Goal: Information Seeking & Learning: Learn about a topic

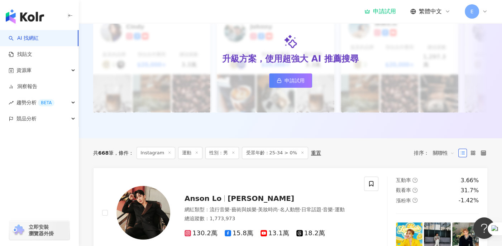
scroll to position [93, 0]
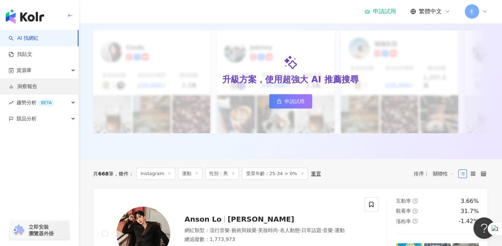
click at [24, 89] on link "洞察報告" at bounding box center [23, 86] width 29 height 7
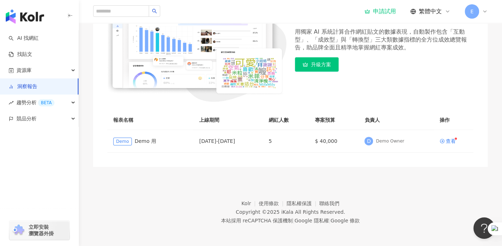
scroll to position [77, 0]
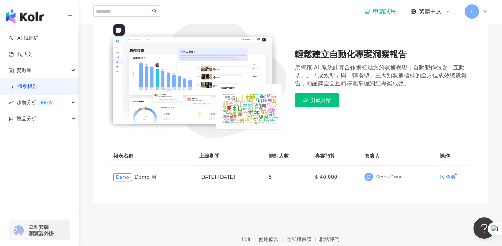
click at [179, 63] on img at bounding box center [197, 78] width 179 height 119
click at [449, 175] on div "查看" at bounding box center [451, 177] width 10 height 5
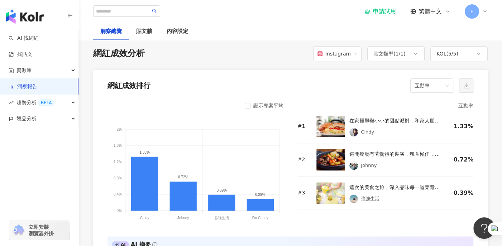
scroll to position [546, 0]
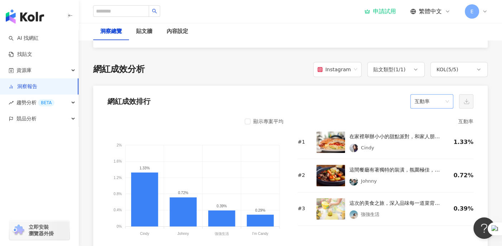
click at [449, 103] on div "互動率" at bounding box center [432, 101] width 43 height 14
click at [470, 68] on div "KOL ( 5 / 5 )" at bounding box center [459, 69] width 57 height 15
click at [289, 68] on div "網紅成效分析 Instagram 貼文類型 ( 1 / 1 ) KOL ( 5 / 5 ) 全選 [PERSON_NAME] 強強生活 I’m Candy M…" at bounding box center [290, 69] width 395 height 15
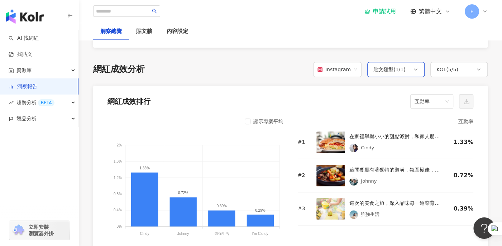
click at [391, 69] on div "貼文類型 ( 1 / 1 )" at bounding box center [390, 69] width 32 height 9
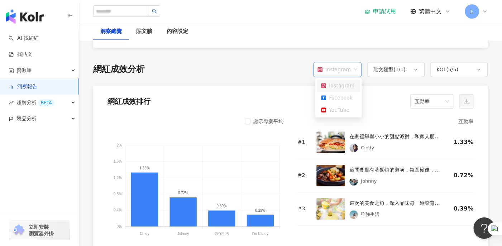
click at [332, 70] on div "Instagram" at bounding box center [334, 70] width 33 height 14
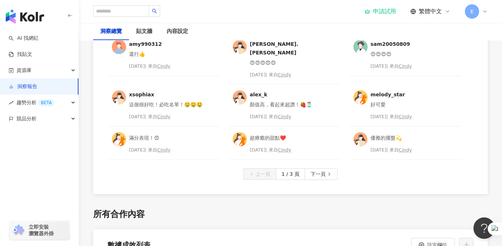
scroll to position [2159, 0]
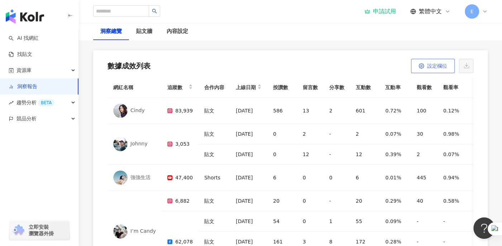
click at [433, 65] on span "設定欄位" at bounding box center [437, 66] width 20 height 6
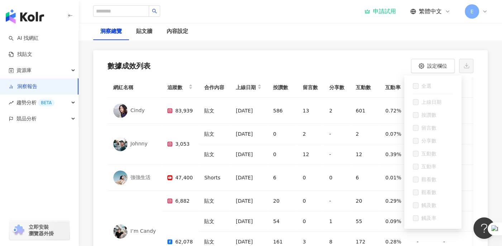
scroll to position [51, 0]
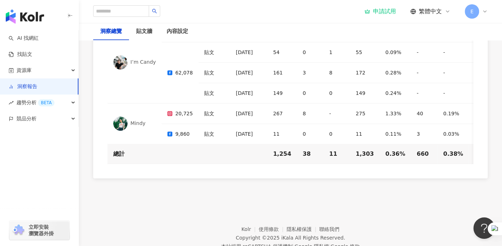
scroll to position [2311, 0]
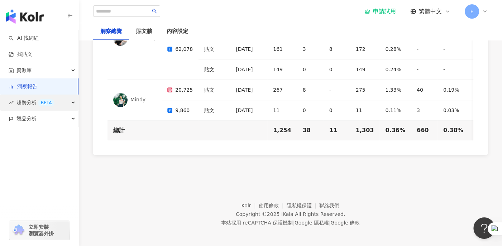
click at [29, 104] on span "趨勢分析 BETA" at bounding box center [35, 103] width 38 height 16
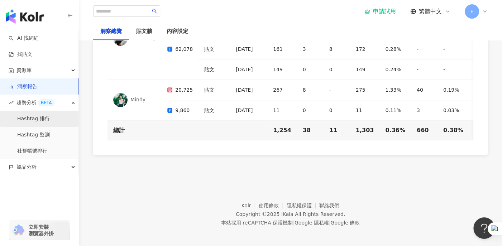
click at [27, 116] on link "Hashtag 排行" at bounding box center [33, 118] width 33 height 7
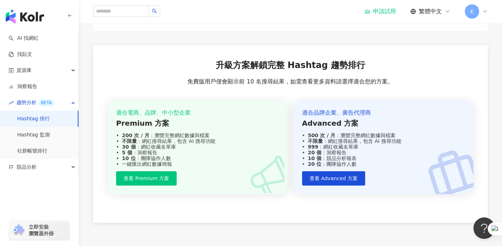
scroll to position [430, 0]
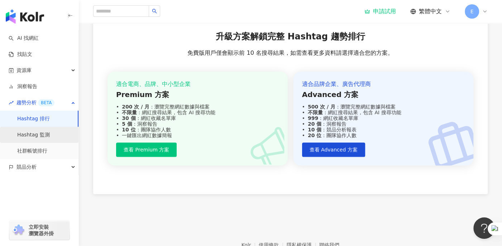
click at [41, 132] on link "Hashtag 監測" at bounding box center [33, 135] width 33 height 7
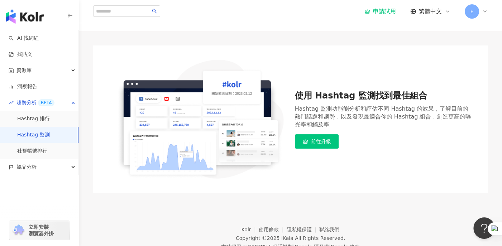
scroll to position [62, 0]
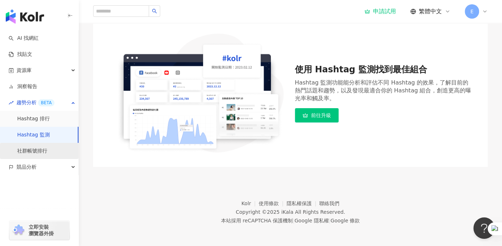
click at [37, 148] on link "社群帳號排行" at bounding box center [32, 151] width 30 height 7
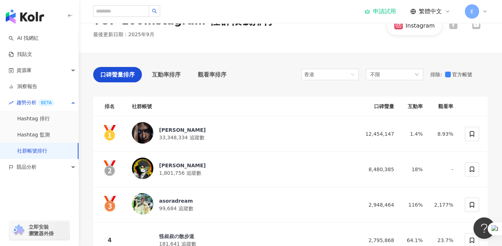
scroll to position [15, 0]
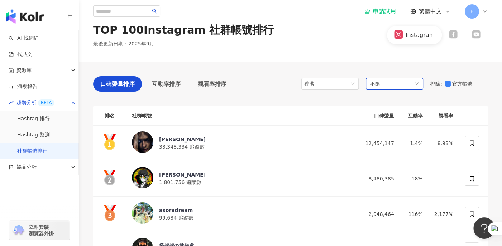
click at [403, 83] on div "不限" at bounding box center [394, 83] width 57 height 11
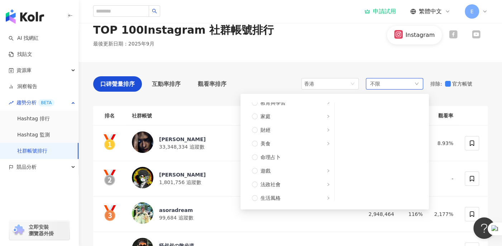
scroll to position [59, 0]
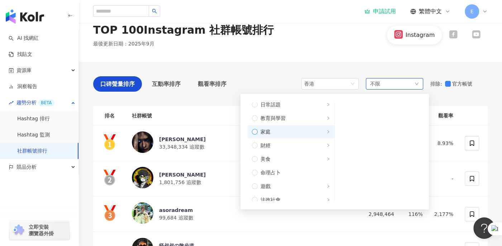
click at [268, 131] on span "家庭" at bounding box center [266, 132] width 10 height 8
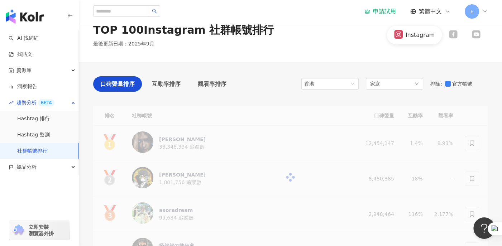
click at [340, 61] on div "TOP 100 Instagram 社群帳號排行 最後更新日期 ： [DATE] Instagram" at bounding box center [290, 35] width 423 height 54
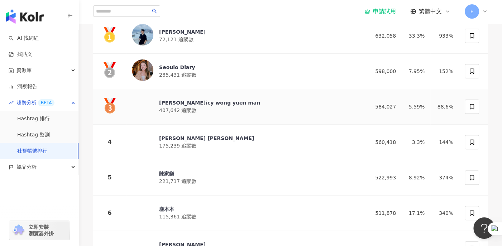
scroll to position [51, 0]
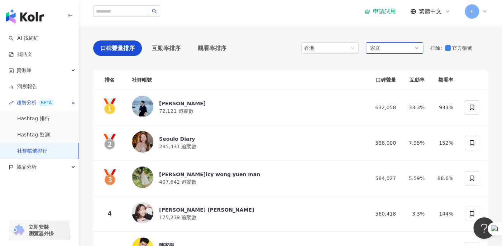
click at [387, 48] on div "家庭" at bounding box center [394, 47] width 57 height 11
click at [276, 37] on div "口碑聲量排序 互動率排序 觀看率排序 香港 家庭 不限 藝術與娛樂 美妝時尚 氣候和環境 日常話題 教育與學習 家庭 財經 美食 命理占卜 遊戲 法政社會 生…" at bounding box center [290, 242] width 395 height 433
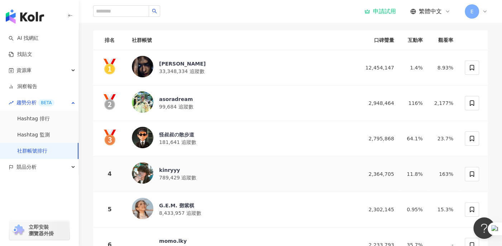
scroll to position [51, 0]
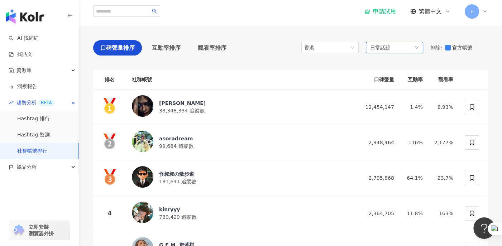
click at [370, 49] on span "日常話題" at bounding box center [380, 48] width 20 height 8
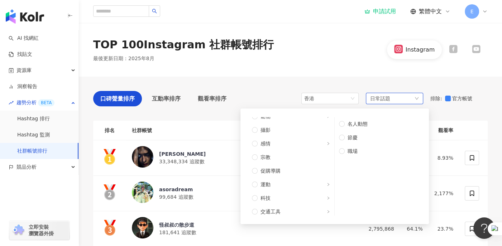
scroll to position [242, 0]
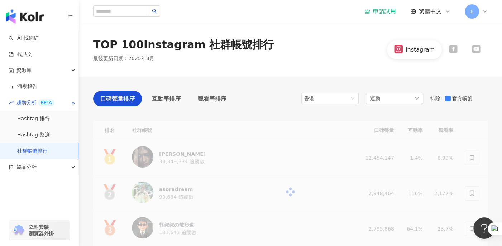
click at [319, 50] on div "TOP 100 Instagram 社群帳號排行 最後更新日期 ： 2025年8月 Instagram" at bounding box center [290, 49] width 423 height 25
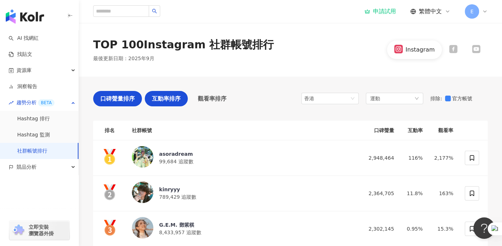
click at [167, 101] on span "互動率排序" at bounding box center [166, 98] width 29 height 9
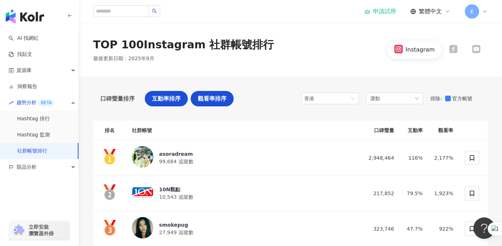
click at [220, 96] on span "觀看率排序" at bounding box center [212, 98] width 29 height 9
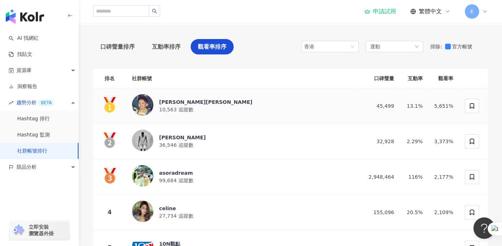
scroll to position [36, 0]
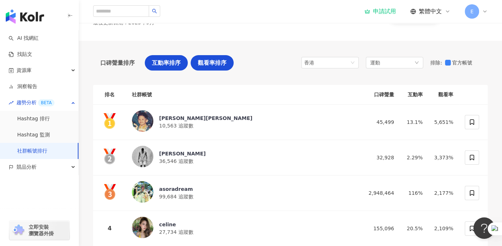
click at [167, 67] on div "互動率排序" at bounding box center [166, 62] width 43 height 15
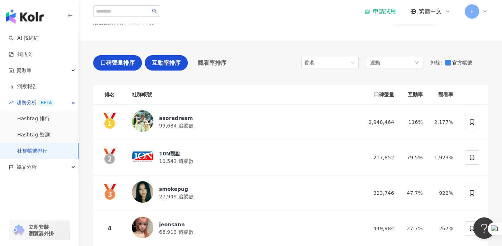
click at [120, 66] on span "口碑聲量排序" at bounding box center [117, 62] width 34 height 9
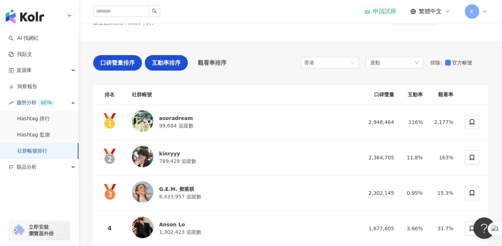
click at [177, 66] on span "互動率排序" at bounding box center [166, 62] width 29 height 9
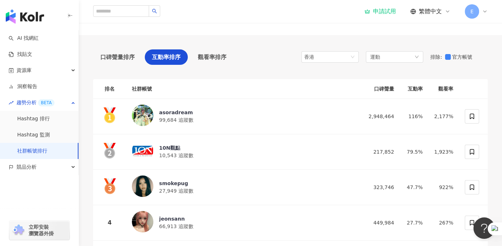
scroll to position [52, 0]
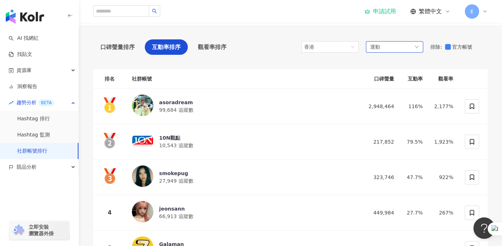
click at [385, 47] on div "運動" at bounding box center [394, 46] width 57 height 11
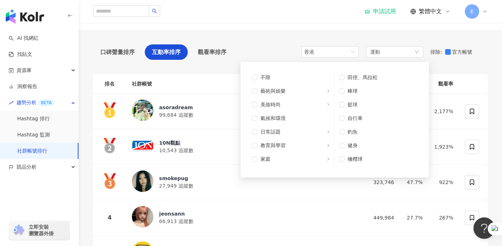
scroll to position [0, 0]
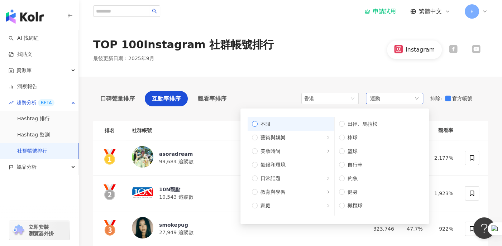
click at [258, 124] on span "不限" at bounding box center [294, 124] width 72 height 8
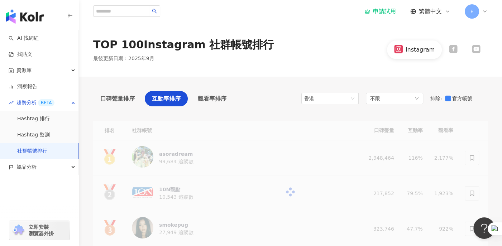
click at [290, 58] on div "TOP 100 Instagram 社群帳號排行 最後更新日期 ： [DATE] Instagram" at bounding box center [290, 49] width 423 height 25
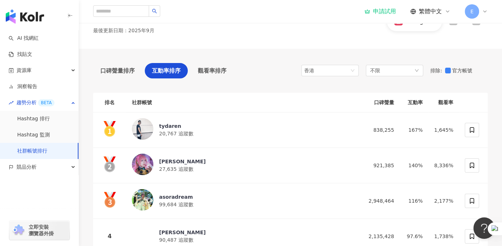
scroll to position [50, 0]
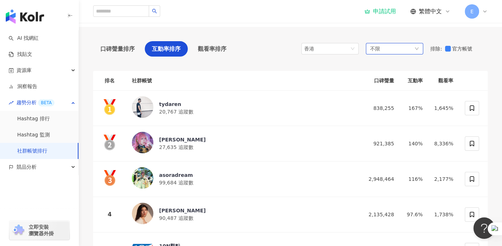
click at [396, 49] on div "不限" at bounding box center [394, 48] width 57 height 11
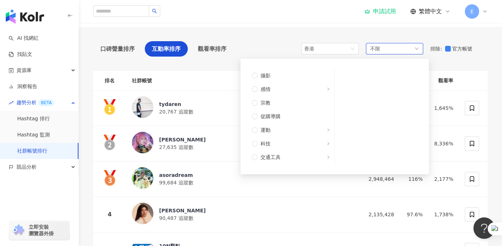
scroll to position [242, 0]
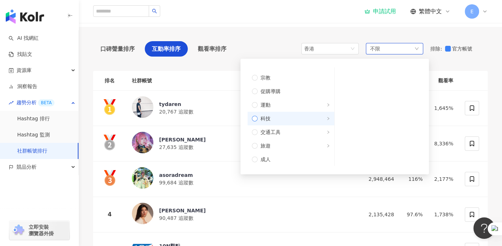
click at [272, 120] on span "科技" at bounding box center [294, 119] width 72 height 8
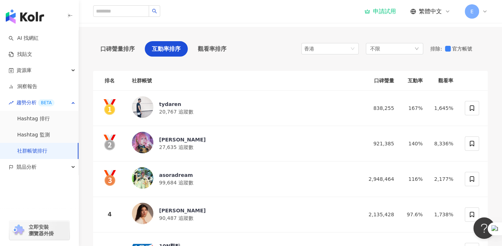
click at [343, 20] on div "申請試用 繁體中文 E" at bounding box center [290, 11] width 395 height 23
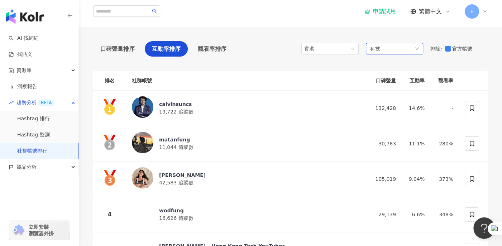
click at [389, 51] on div "科技" at bounding box center [394, 48] width 57 height 11
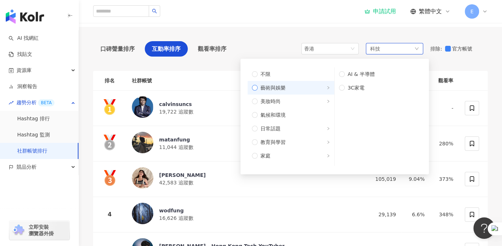
click at [270, 89] on span "藝術與娛樂" at bounding box center [273, 88] width 25 height 8
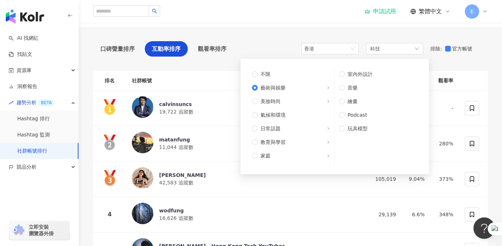
click at [299, 34] on div "口碑聲量排序 互動率排序 觀看率排序 香港 科技 不限 藝術與娛樂 美妝時尚 氣候和環境 日常話題 教育與學習 家庭 財經 美食 命理占卜 遊戲 法政社會 生…" at bounding box center [290, 243] width 395 height 433
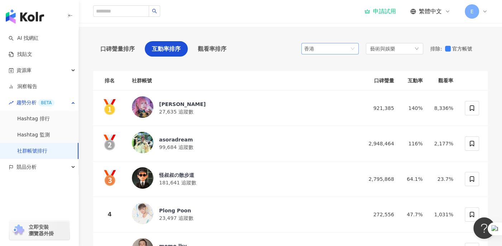
click at [319, 49] on div "香港" at bounding box center [315, 48] width 23 height 11
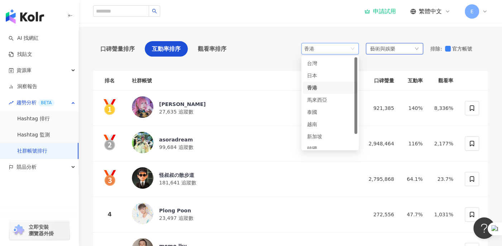
click at [386, 48] on span "藝術與娛樂" at bounding box center [382, 49] width 25 height 8
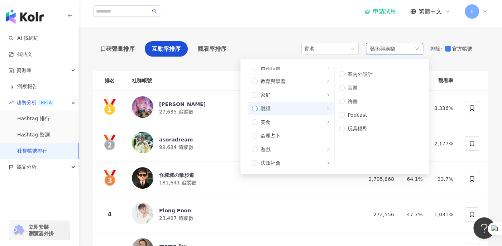
scroll to position [143, 0]
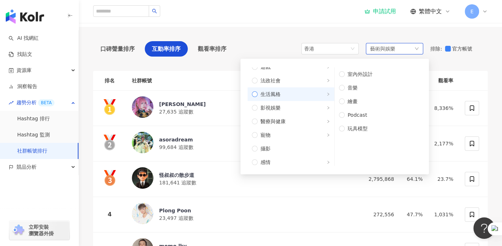
click at [269, 95] on span "生活風格" at bounding box center [271, 94] width 20 height 8
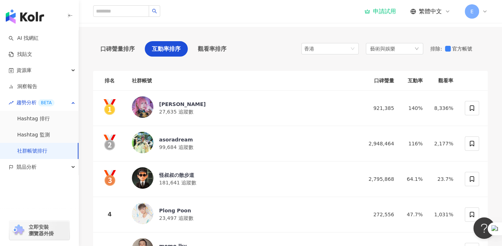
click at [293, 31] on div "口碑聲量排序 互動率排序 觀看率排序 香港 jp hk my 台灣 日本 [GEOGRAPHIC_DATA] 泰國 [GEOGRAPHIC_DATA] 新加坡…" at bounding box center [290, 243] width 395 height 433
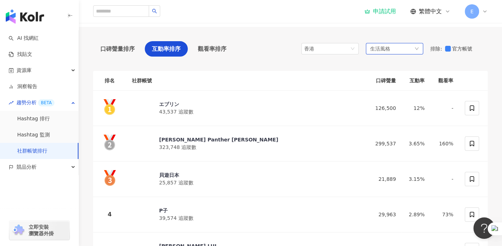
click at [395, 49] on div "生活風格" at bounding box center [394, 48] width 57 height 11
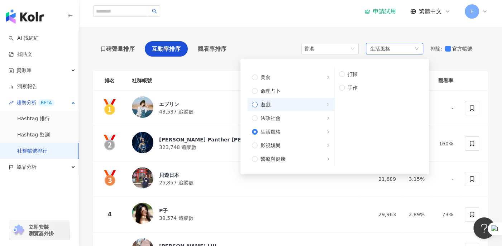
scroll to position [143, 0]
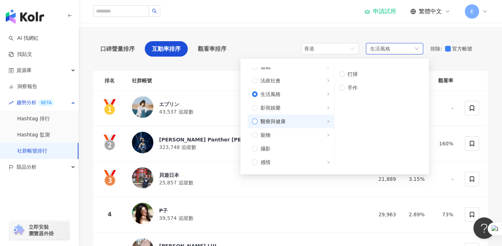
click at [294, 124] on span "醫療與健康" at bounding box center [294, 122] width 72 height 8
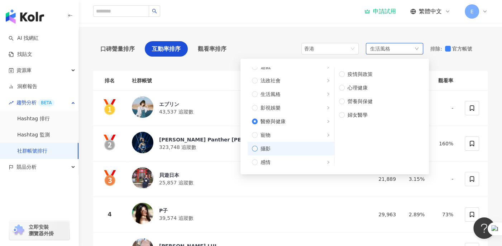
scroll to position [215, 0]
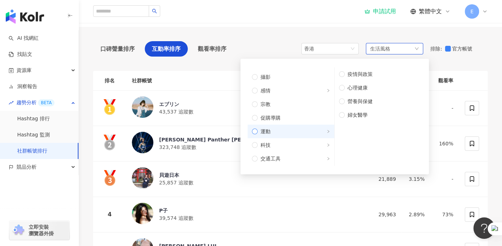
click at [272, 132] on span "運動" at bounding box center [294, 132] width 72 height 8
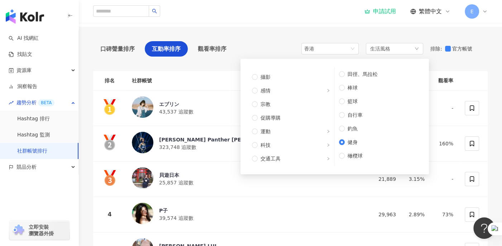
click at [499, 72] on div "口碑聲量排序 互動率排序 觀看率排序 香港 jp hk my 台灣 日本 [GEOGRAPHIC_DATA] 泰國 [GEOGRAPHIC_DATA] 新加坡…" at bounding box center [290, 243] width 423 height 433
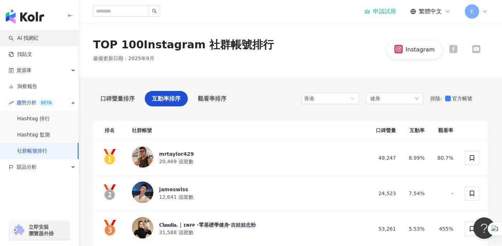
click at [29, 40] on link "AI 找網紅" at bounding box center [24, 38] width 30 height 7
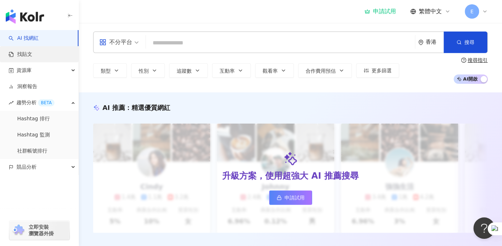
click at [30, 52] on link "找貼文" at bounding box center [21, 54] width 24 height 7
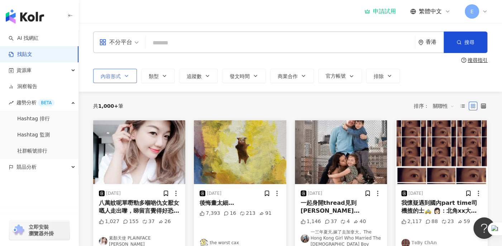
click at [119, 77] on span "內容形式" at bounding box center [111, 76] width 20 height 6
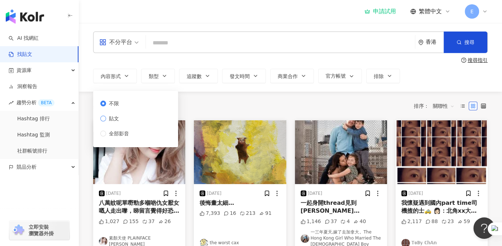
click at [107, 121] on span "貼文" at bounding box center [114, 119] width 16 height 8
click at [166, 72] on button "類型" at bounding box center [158, 76] width 34 height 14
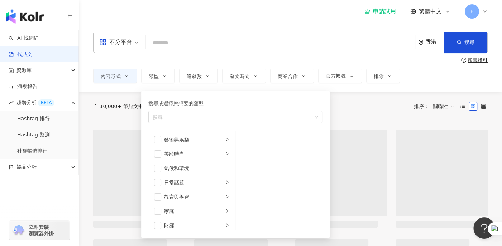
click at [139, 47] on div "不分平台" at bounding box center [118, 42] width 47 height 21
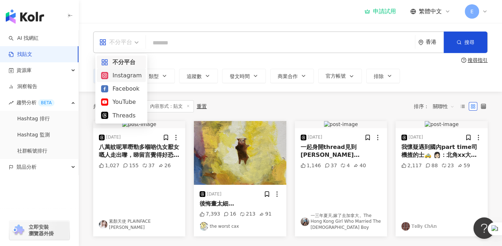
click at [129, 76] on div "Instagram" at bounding box center [121, 75] width 41 height 9
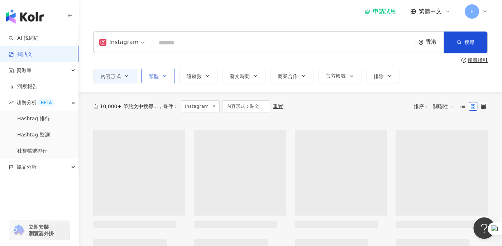
click at [170, 77] on button "類型" at bounding box center [158, 76] width 34 height 14
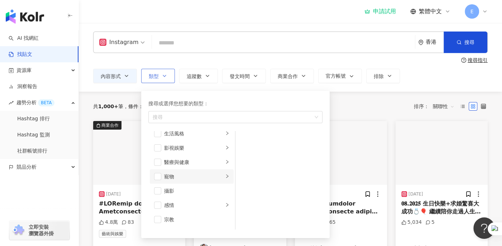
scroll to position [179, 0]
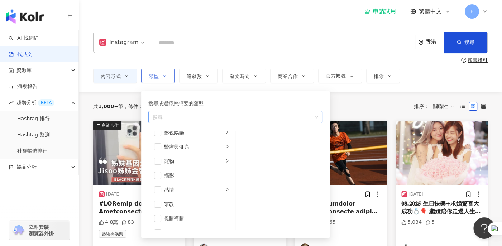
click at [177, 118] on div "button" at bounding box center [232, 117] width 164 height 5
type input "*"
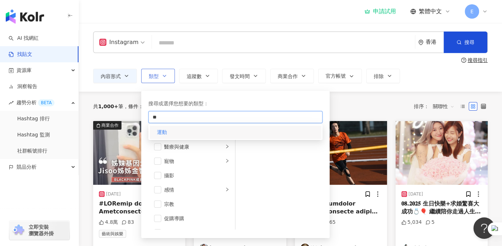
type input "**"
click at [182, 132] on div "運動" at bounding box center [235, 132] width 171 height 13
click at [229, 23] on header "申請試用 繁體中文 E" at bounding box center [290, 11] width 423 height 23
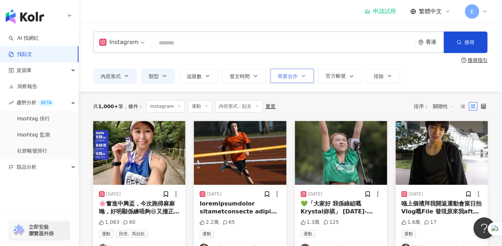
click at [303, 78] on icon "button" at bounding box center [304, 76] width 6 height 6
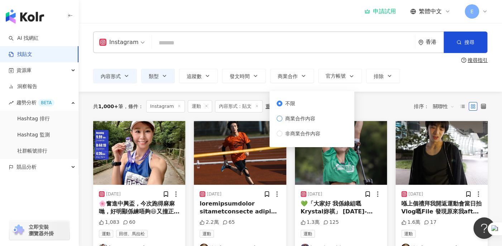
click at [304, 118] on span "商業合作內容" at bounding box center [301, 119] width 36 height 8
click at [321, 54] on div "Instagram 香港 搜尋 搜尋指引 內容形式 類型 追蹤數 發文時間 商業合作 官方帳號 排除 不限 貼文 全部影音 不限 商業合作內容 非商業合作內容" at bounding box center [290, 58] width 423 height 52
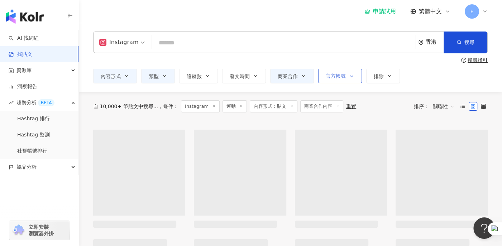
click at [336, 81] on button "官方帳號" at bounding box center [340, 76] width 44 height 14
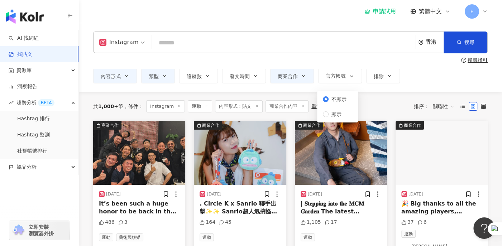
click at [408, 81] on div "內容形式 類型 追蹤數 發文時間 商業合作 官方帳號 排除 不限 貼文 全部影音 不限 商業合作內容 非商業合作內容 不顯示 顯示" at bounding box center [290, 76] width 395 height 14
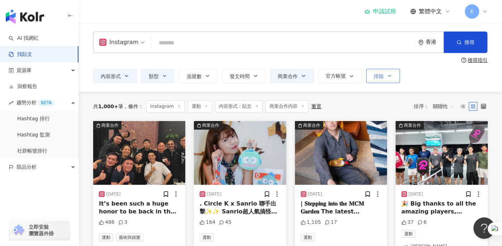
click at [374, 76] on span "排除" at bounding box center [379, 76] width 10 height 6
click at [235, 76] on span "發文時間" at bounding box center [240, 76] width 20 height 6
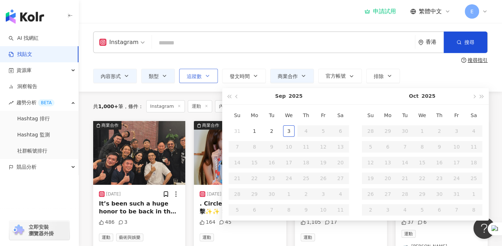
click at [203, 82] on button "追蹤數" at bounding box center [198, 76] width 39 height 14
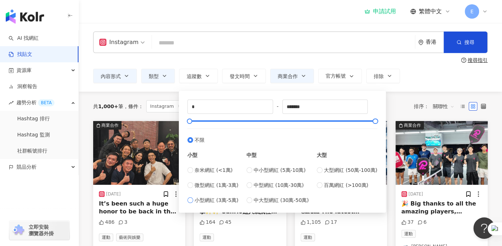
type input "*****"
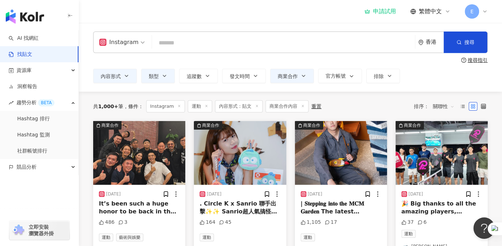
click at [401, 65] on div "Instagram 香港 搜尋 搜尋指引 內容形式 類型 追蹤數 發文時間 [DATE] Su Mo Tu We Th Fr Sa 31 1 2 3 4 5 …" at bounding box center [290, 58] width 423 height 52
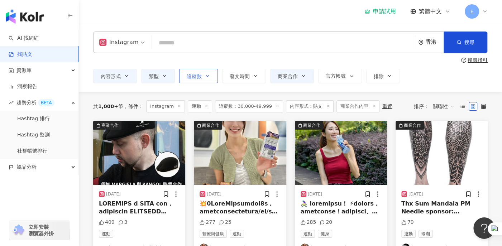
click at [209, 79] on button "追蹤數" at bounding box center [198, 76] width 39 height 14
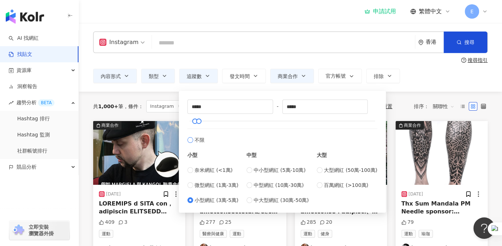
click at [199, 139] on span "不限" at bounding box center [200, 140] width 10 height 8
type input "*"
type input "*******"
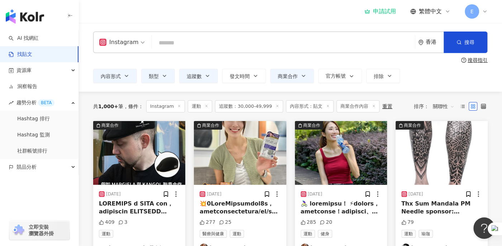
click at [256, 47] on input "search" at bounding box center [283, 42] width 257 height 15
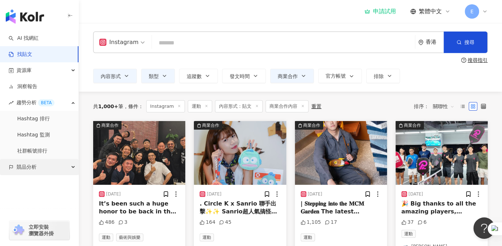
click at [49, 164] on div "競品分析" at bounding box center [39, 167] width 79 height 16
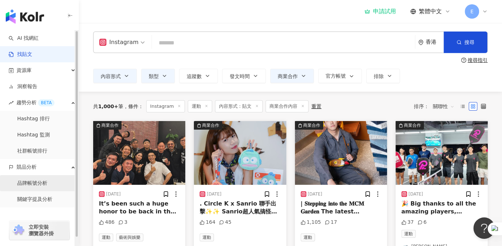
click at [41, 181] on link "品牌帳號分析" at bounding box center [32, 183] width 30 height 7
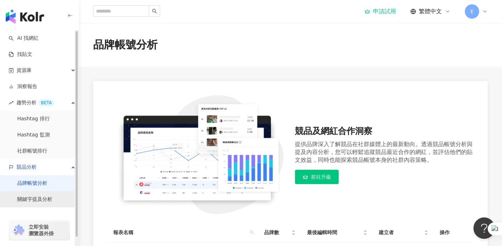
click at [39, 200] on link "關鍵字提及分析" at bounding box center [34, 199] width 35 height 7
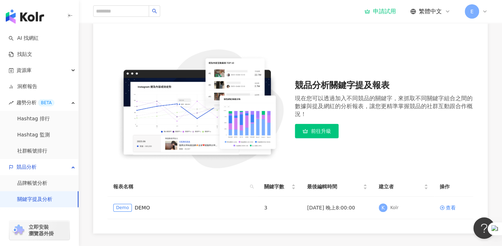
scroll to position [108, 0]
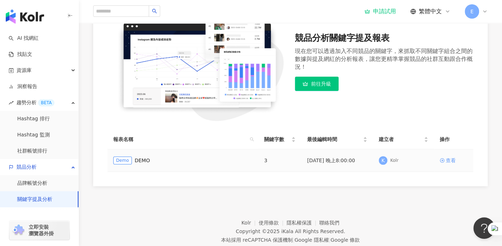
click at [441, 161] on icon at bounding box center [442, 160] width 5 height 5
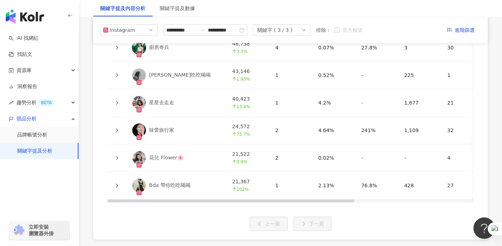
scroll to position [1845, 0]
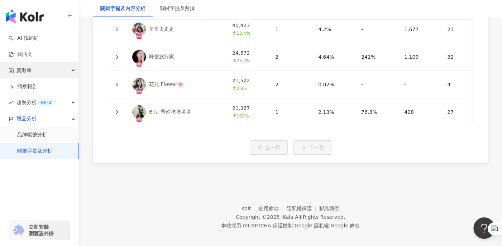
click at [27, 70] on span "資源庫" at bounding box center [23, 70] width 15 height 16
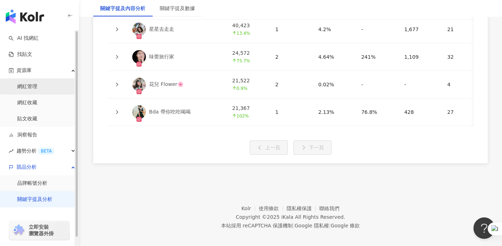
click at [29, 86] on link "網紅管理" at bounding box center [27, 86] width 20 height 7
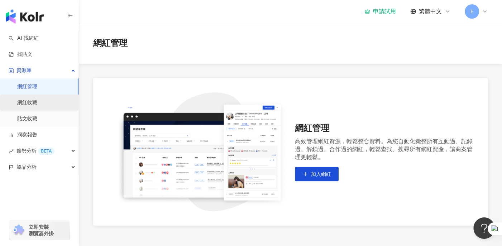
click at [30, 99] on link "網紅收藏" at bounding box center [27, 102] width 20 height 7
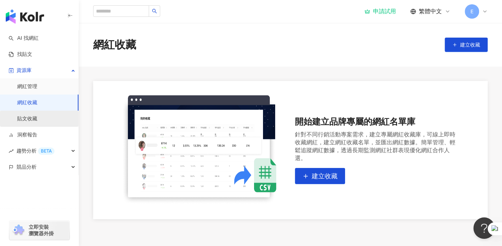
click at [31, 115] on link "貼文收藏" at bounding box center [27, 118] width 20 height 7
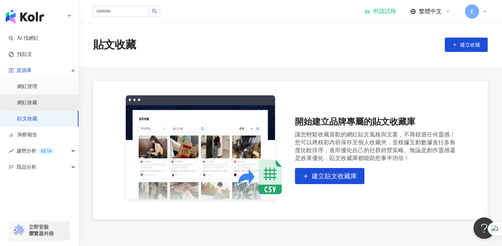
click at [33, 103] on link "網紅收藏" at bounding box center [27, 102] width 20 height 7
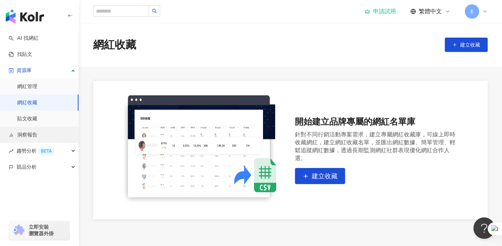
click at [27, 132] on link "洞察報告" at bounding box center [23, 135] width 29 height 7
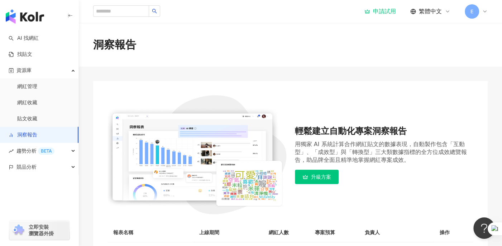
click at [484, 11] on icon at bounding box center [485, 12] width 6 height 6
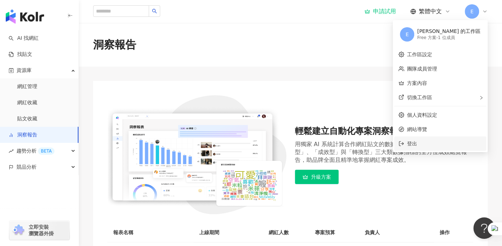
click at [417, 144] on span "登出" at bounding box center [412, 144] width 10 height 6
